Goal: Obtain resource: Obtain resource

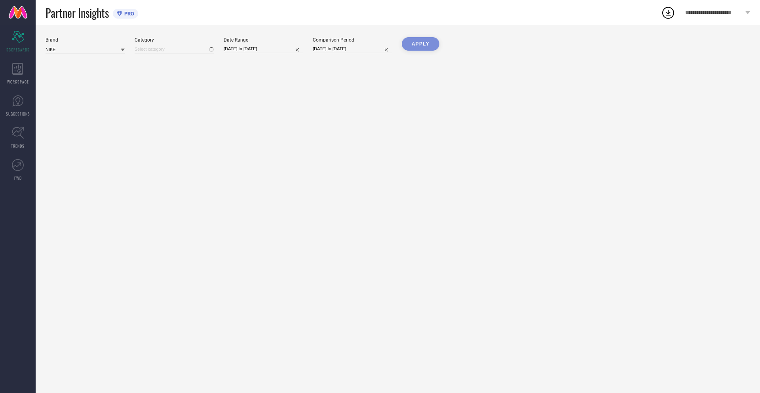
type input "All"
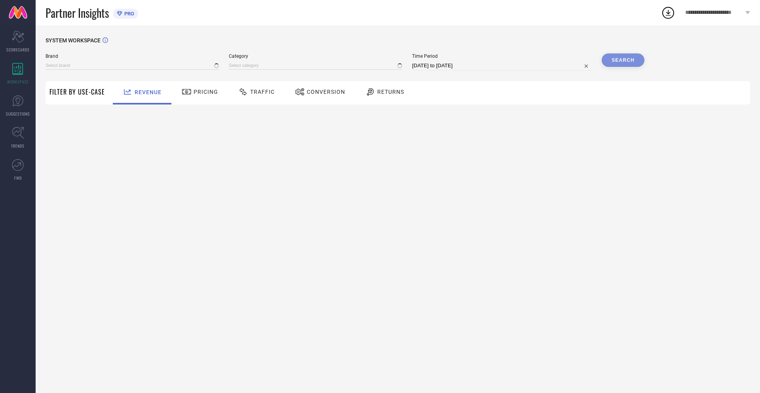
type input "NIKE"
type input "All"
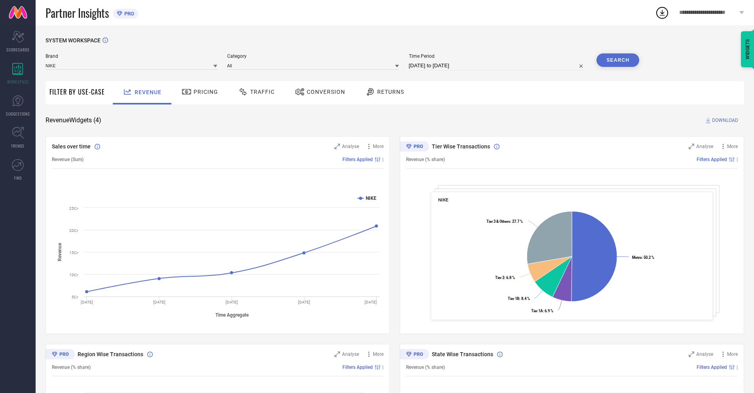
click at [317, 93] on span "Conversion" at bounding box center [326, 92] width 38 height 6
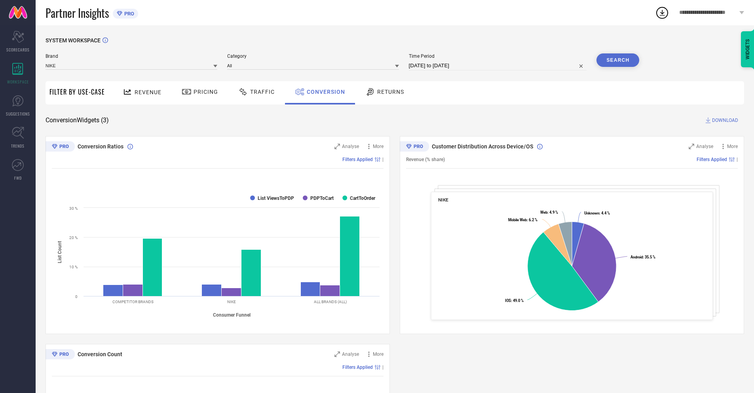
click at [497, 66] on input "[DATE] to [DATE]" at bounding box center [498, 66] width 178 height 10
select select "7"
select select "2025"
select select "8"
select select "2025"
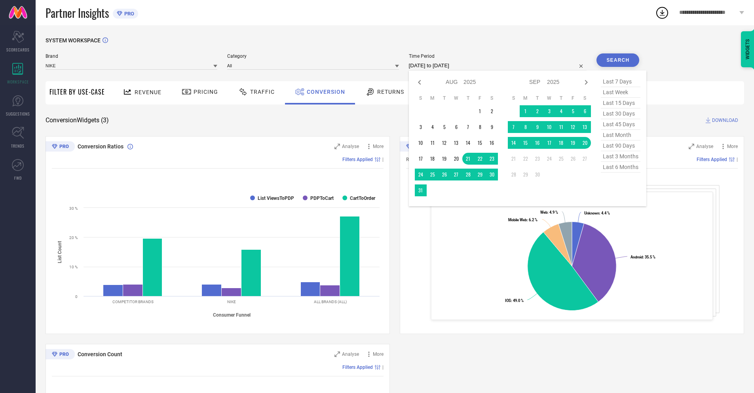
select select "8"
select select "2025"
select select "9"
select select "2025"
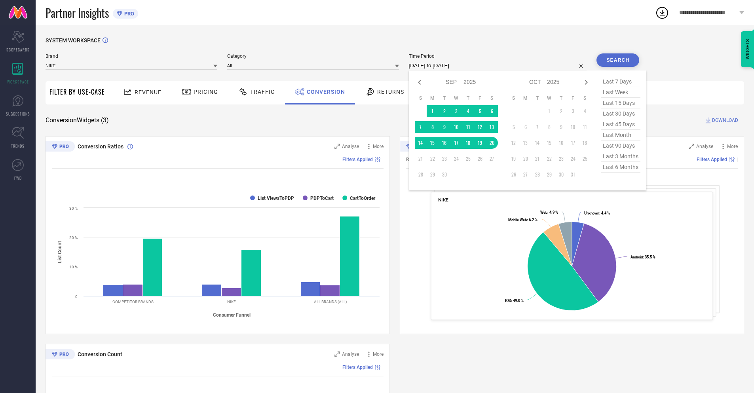
click at [490, 143] on td "20" at bounding box center [492, 143] width 12 height 12
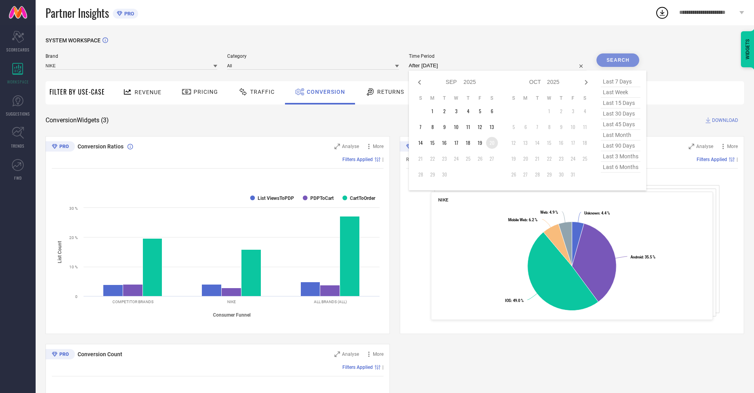
type input "[DATE] to [DATE]"
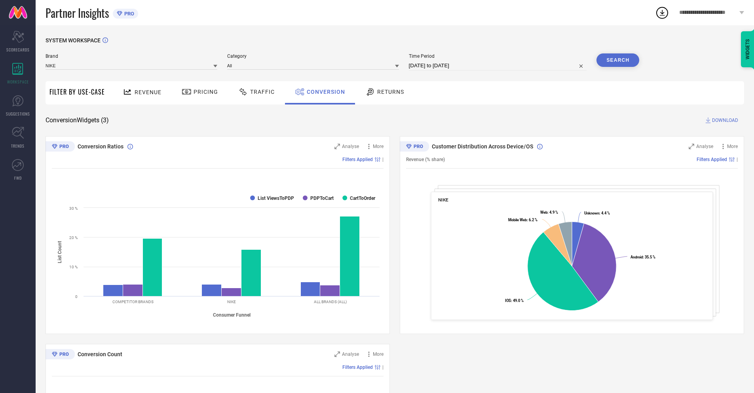
click at [618, 60] on button "Search" at bounding box center [618, 59] width 43 height 13
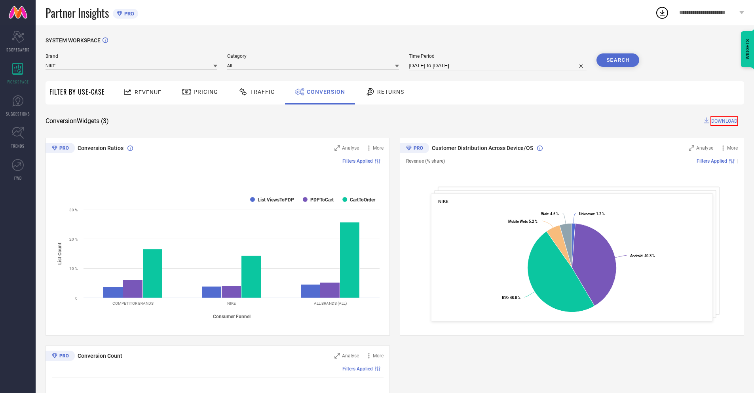
click at [725, 120] on span "DOWNLOAD" at bounding box center [725, 121] width 28 height 10
